Goal: Information Seeking & Learning: Check status

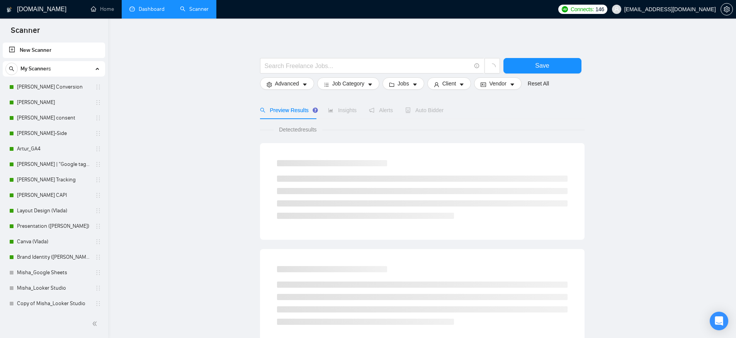
click at [156, 12] on link "Dashboard" at bounding box center [146, 9] width 35 height 7
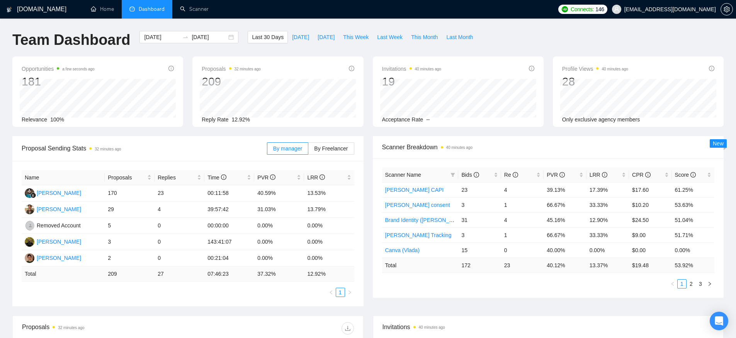
click at [365, 201] on div "Proposal Sending Stats 32 minutes ago By manager By Freelancer Name Proposals R…" at bounding box center [188, 221] width 361 height 170
click at [488, 288] on div "Scanner Name Bids Re PVR LRR CPR Score [PERSON_NAME] CAPI 23 4 39.13% 17.39% $1…" at bounding box center [548, 228] width 351 height 140
click at [475, 291] on div "Scanner Name Bids Re PVR LRR CPR Score [PERSON_NAME] CAPI 23 4 39.13% 17.39% $1…" at bounding box center [548, 228] width 351 height 140
click at [692, 283] on link "2" at bounding box center [691, 283] width 9 height 9
click at [702, 284] on link "3" at bounding box center [700, 283] width 9 height 9
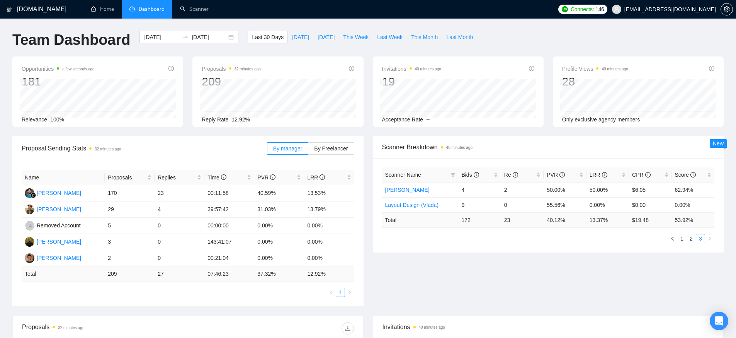
click at [512, 250] on div "Scanner Name Bids Re PVR LRR CPR Score [PERSON_NAME] 4 2 50.00% 50.00% $6.05 62…" at bounding box center [548, 205] width 351 height 94
click at [692, 240] on link "2" at bounding box center [691, 238] width 9 height 9
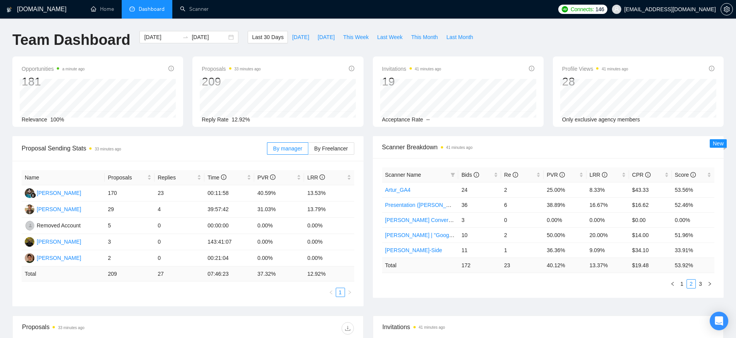
scroll to position [5, 0]
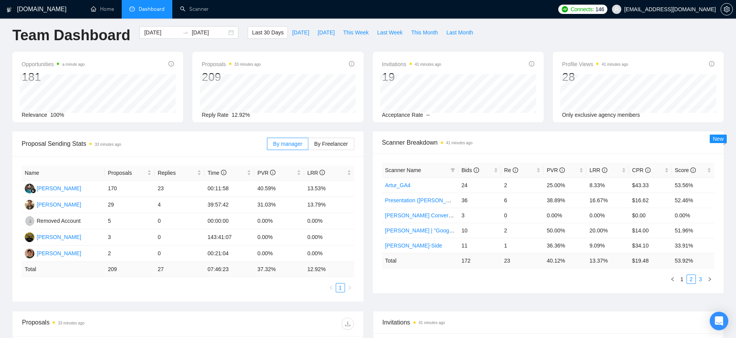
click at [703, 280] on link "3" at bounding box center [700, 279] width 9 height 9
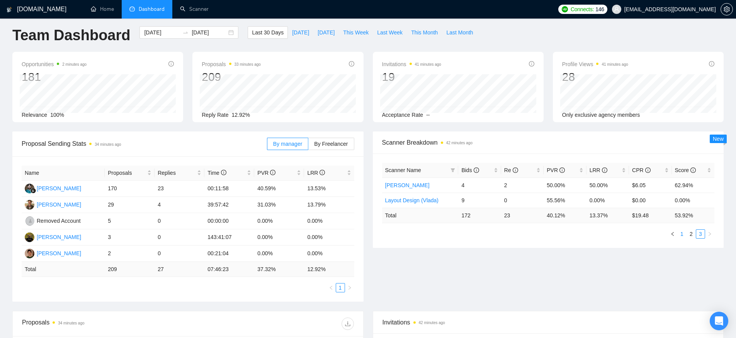
click at [682, 236] on link "1" at bounding box center [682, 234] width 9 height 9
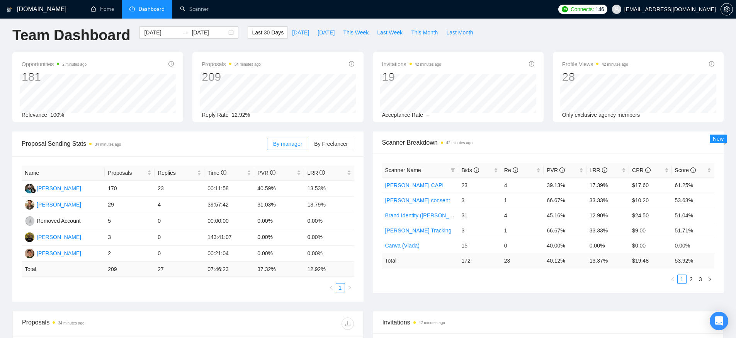
click at [574, 284] on div "Scanner Name Bids Re PVR LRR CPR Score [PERSON_NAME] CAPI 23 4 39.13% 17.39% $1…" at bounding box center [548, 223] width 351 height 140
click at [328, 144] on span "By Freelancer" at bounding box center [331, 144] width 34 height 6
click at [308, 146] on input "By Freelancer" at bounding box center [308, 146] width 0 height 0
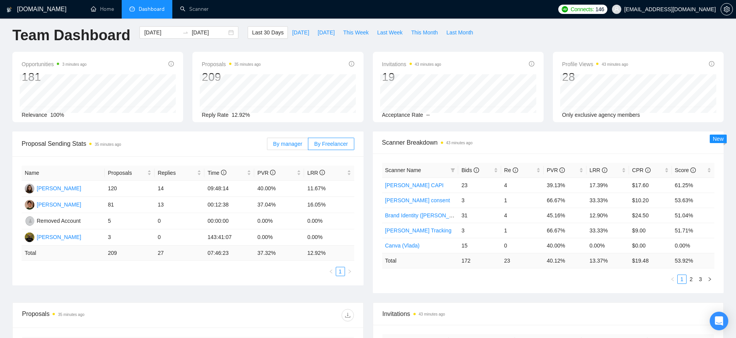
click at [285, 147] on label "By manager" at bounding box center [287, 144] width 41 height 12
click at [267, 146] on input "By manager" at bounding box center [267, 146] width 0 height 0
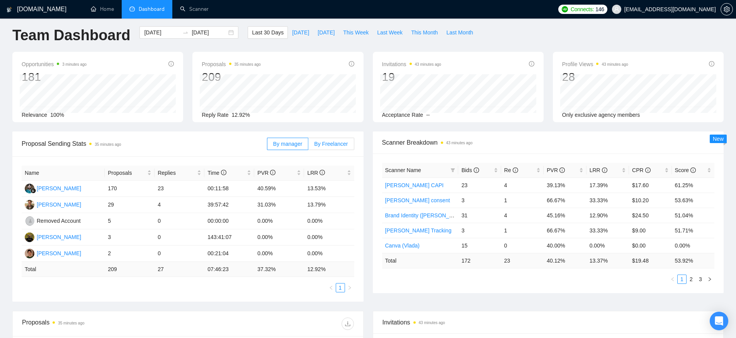
click at [341, 145] on span "By Freelancer" at bounding box center [331, 144] width 34 height 6
click at [308, 146] on input "By Freelancer" at bounding box center [308, 146] width 0 height 0
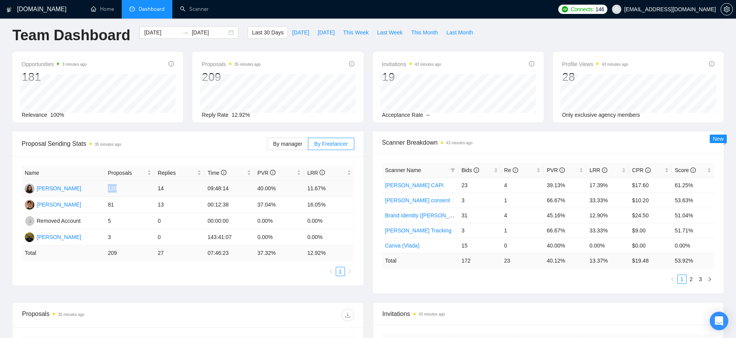
drag, startPoint x: 107, startPoint y: 188, endPoint x: 147, endPoint y: 184, distance: 39.6
click at [116, 188] on td "120" at bounding box center [130, 188] width 50 height 16
click at [568, 281] on ul "1 2 3" at bounding box center [548, 278] width 333 height 9
drag, startPoint x: 637, startPoint y: 216, endPoint x: 653, endPoint y: 217, distance: 16.3
click at [653, 217] on td "$24.50" at bounding box center [650, 215] width 43 height 15
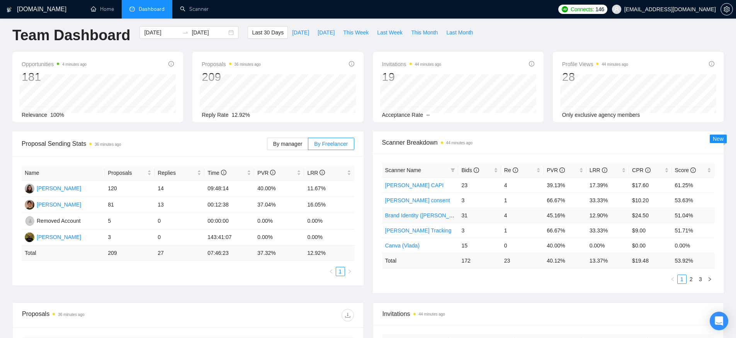
click at [624, 217] on td "12.90%" at bounding box center [608, 215] width 43 height 15
drag, startPoint x: 635, startPoint y: 216, endPoint x: 653, endPoint y: 220, distance: 18.9
click at [653, 220] on td "$24.50" at bounding box center [650, 215] width 43 height 15
click at [628, 278] on ul "1 2 3" at bounding box center [548, 278] width 333 height 9
click at [691, 279] on link "2" at bounding box center [691, 279] width 9 height 9
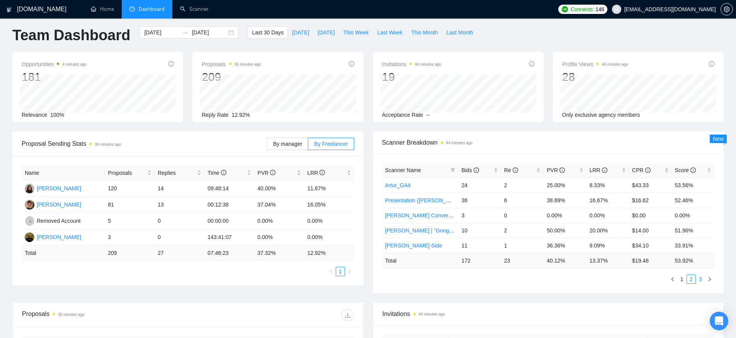
click at [704, 280] on link "3" at bounding box center [700, 279] width 9 height 9
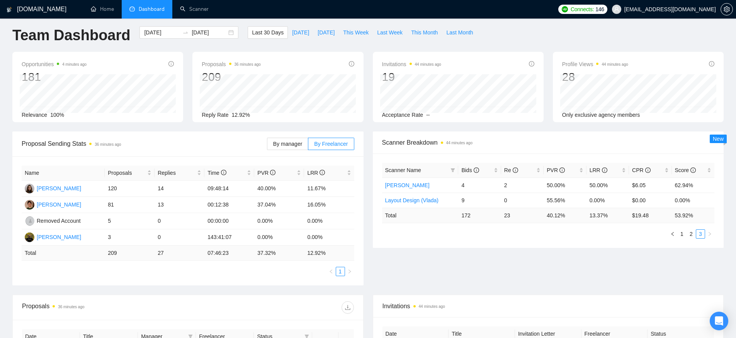
click at [582, 239] on div "Scanner Name Bids Re PVR LRR CPR Score [PERSON_NAME] 4 2 50.00% 50.00% $6.05 62…" at bounding box center [548, 200] width 351 height 94
